Goal: Transaction & Acquisition: Purchase product/service

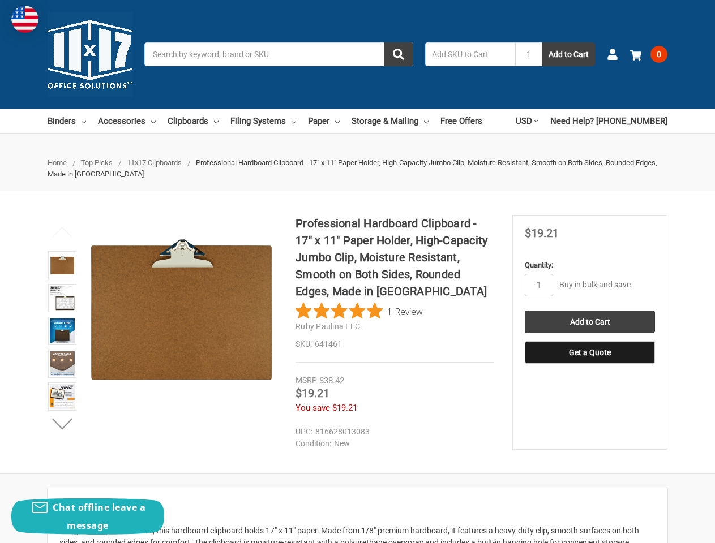
click at [357, 272] on h1 "Professional Hardboard Clipboard - 17" x 11" Paper Holder, High-Capacity Jumbo …" at bounding box center [395, 257] width 198 height 85
click at [279, 54] on input "Search" at bounding box center [278, 54] width 269 height 24
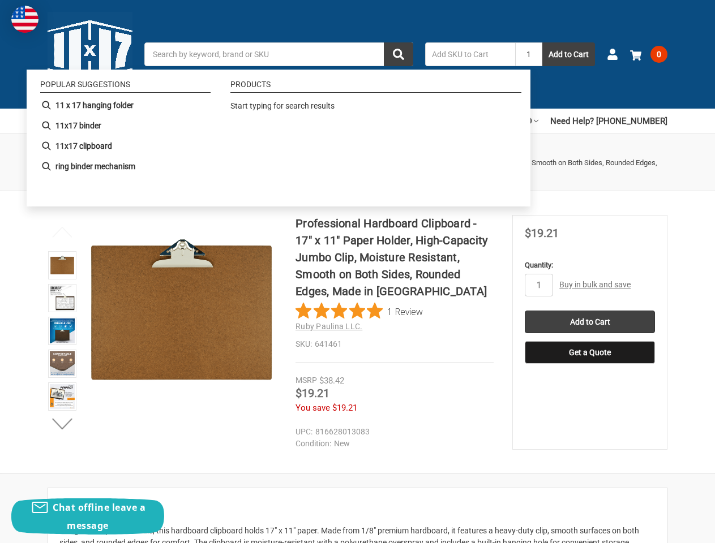
click at [529, 54] on input "1" at bounding box center [528, 54] width 27 height 24
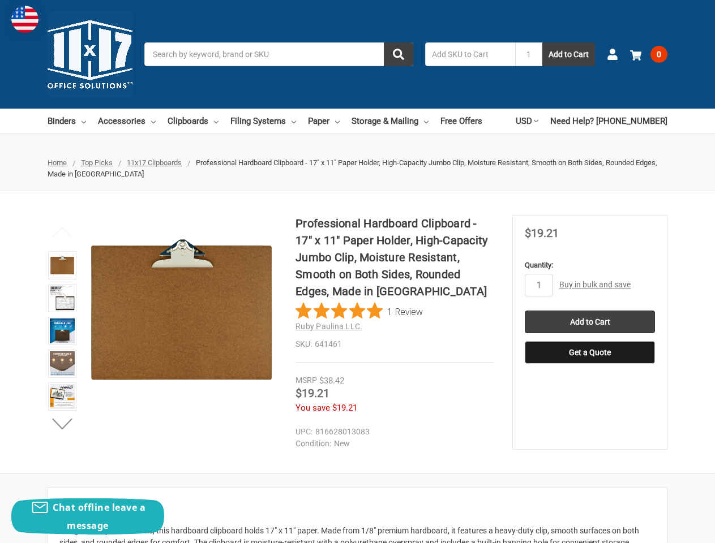
click at [538, 121] on link "USD" at bounding box center [527, 121] width 23 height 25
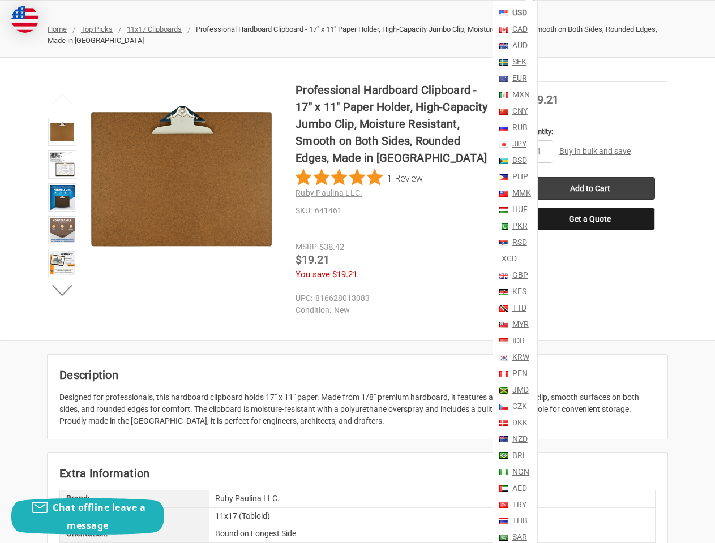
click at [357, 332] on div "Professional Hardboard Clipboard - 17" x 11" Paper Holder, High-Capacity Jumbo …" at bounding box center [357, 199] width 715 height 282
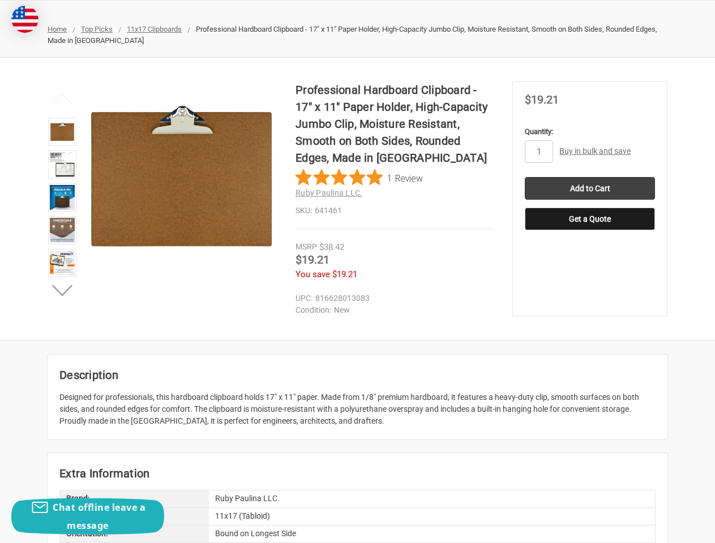
click at [359, 311] on dd "New" at bounding box center [392, 311] width 193 height 12
click at [62, 233] on img at bounding box center [62, 230] width 25 height 25
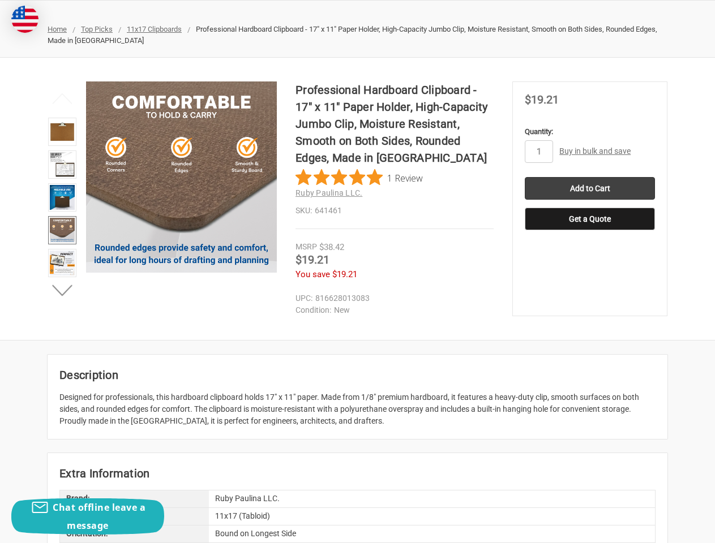
click at [62, 425] on div "Designed for professionals, this hardboard clipboard holds 17" x 11" paper. Mad…" at bounding box center [357, 410] width 596 height 36
click at [539, 285] on section "MSRP $38.42 Was Price Now $19.21 You save $19.21" at bounding box center [589, 199] width 155 height 235
click at [590, 322] on div "Professional Hardboard Clipboard - 17" x 11" Paper Holder, High-Capacity Jumbo …" at bounding box center [357, 199] width 715 height 282
